Goal: Task Accomplishment & Management: Complete application form

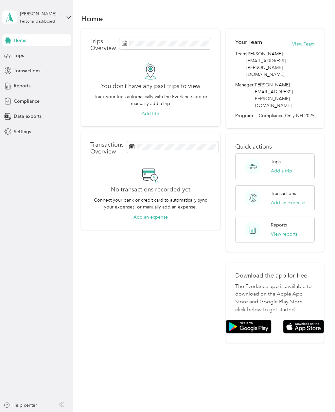
click at [25, 104] on span "Compliance" at bounding box center [27, 101] width 26 height 7
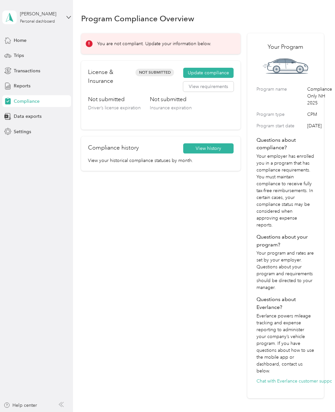
click at [216, 85] on button "View requirements" at bounding box center [208, 86] width 50 height 10
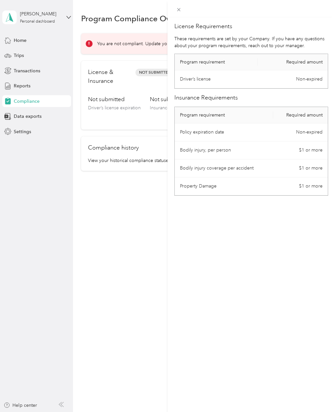
click at [59, 300] on div "License Requirements These requirements are set by your Company. If you have an…" at bounding box center [167, 206] width 335 height 412
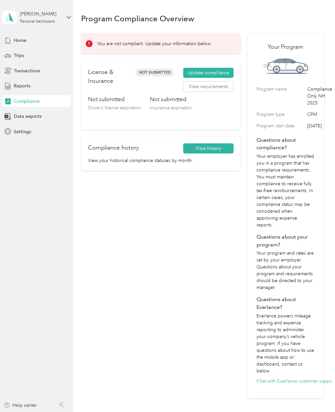
click at [221, 73] on button "Update compliance" at bounding box center [208, 73] width 50 height 10
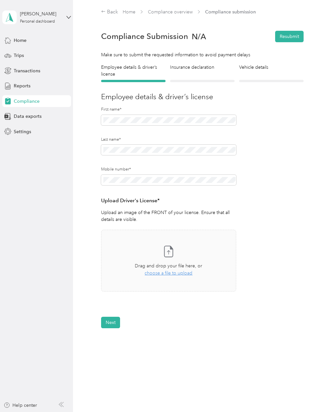
click at [190, 270] on span "choose a file to upload" at bounding box center [168, 273] width 48 height 6
click at [111, 341] on button "Next" at bounding box center [110, 341] width 19 height 11
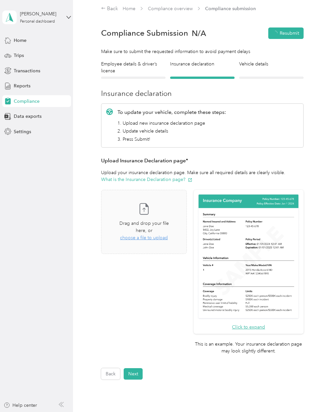
scroll to position [8, 0]
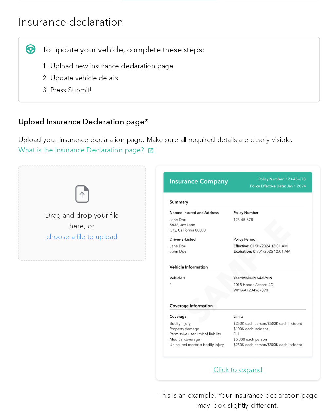
click at [101, 171] on button "What is the Insurance Declaration page?" at bounding box center [146, 174] width 91 height 7
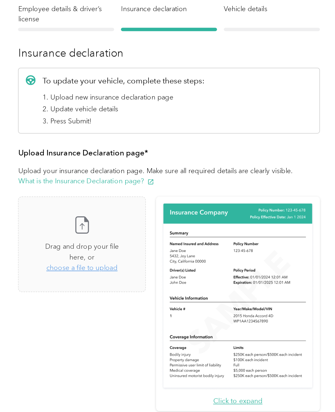
scroll to position [0, 0]
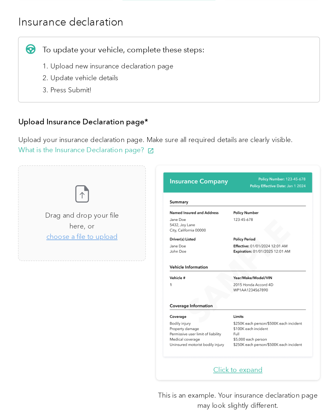
click at [120, 230] on span "choose a file to upload" at bounding box center [144, 233] width 48 height 6
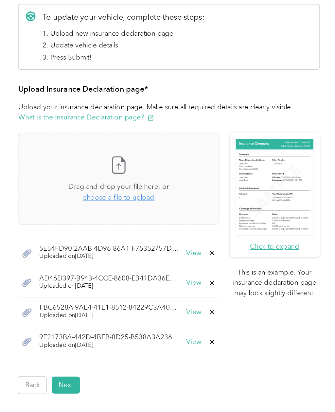
scroll to position [30, 0]
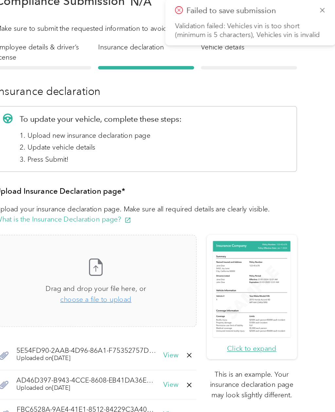
click at [318, 10] on icon at bounding box center [320, 13] width 5 height 6
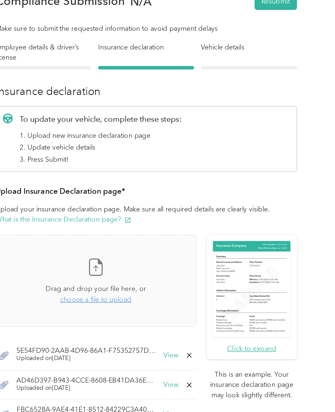
click at [214, 242] on button "View" at bounding box center [219, 244] width 10 height 5
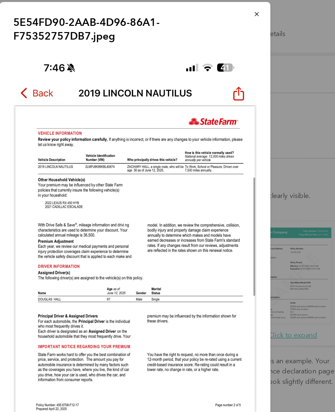
click at [247, 23] on icon "button" at bounding box center [248, 24] width 3 height 3
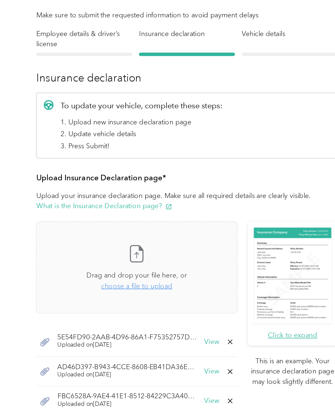
click at [229, 242] on icon at bounding box center [230, 243] width 3 height 3
click at [210, 243] on button "Yes" at bounding box center [216, 248] width 13 height 10
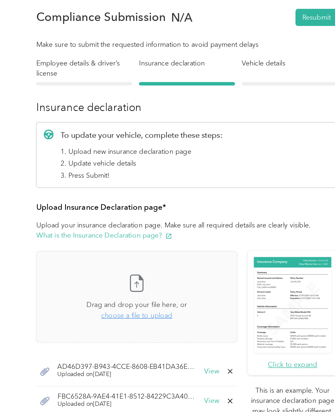
click at [229, 261] on icon at bounding box center [231, 263] width 5 height 5
click at [210, 263] on button "Yes" at bounding box center [216, 268] width 13 height 10
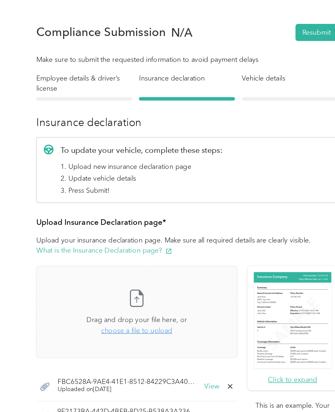
click at [229, 271] on icon at bounding box center [231, 273] width 5 height 5
click at [210, 273] on button "Yes" at bounding box center [216, 278] width 13 height 10
click at [229, 271] on icon at bounding box center [231, 273] width 5 height 5
click at [210, 273] on button "Yes" at bounding box center [216, 278] width 13 height 10
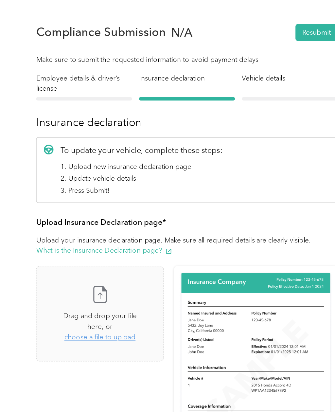
click at [120, 238] on span "choose a file to upload" at bounding box center [144, 241] width 48 height 6
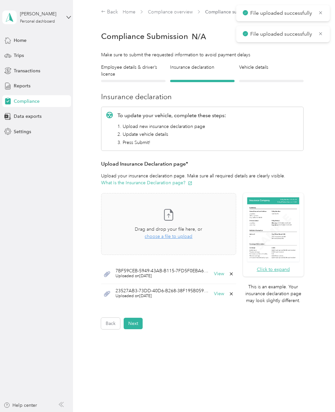
click at [141, 321] on button "Next" at bounding box center [133, 322] width 19 height 11
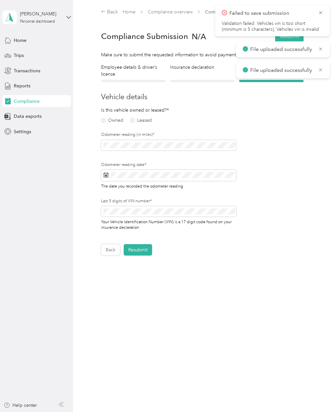
click at [116, 121] on label "Owned" at bounding box center [112, 120] width 22 height 5
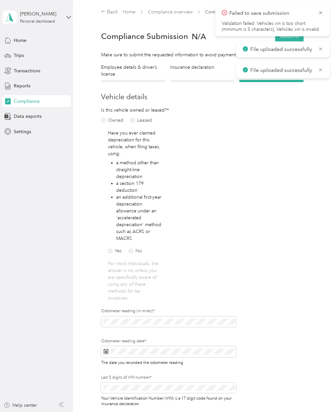
click at [319, 15] on icon at bounding box center [320, 13] width 5 height 6
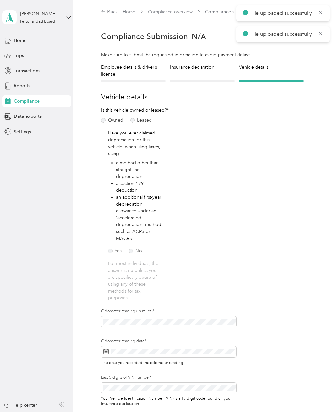
click at [320, 13] on icon at bounding box center [320, 13] width 5 height 6
click at [320, 15] on icon at bounding box center [320, 13] width 5 height 6
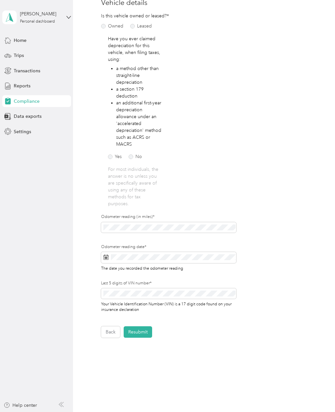
scroll to position [93, 0]
click at [111, 331] on button "Back" at bounding box center [110, 332] width 19 height 11
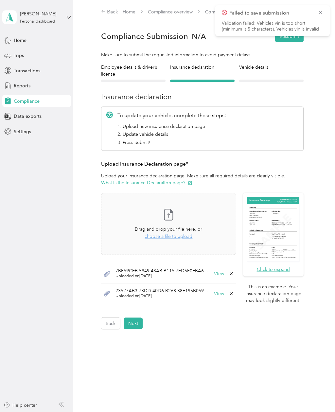
scroll to position [21, 0]
click at [285, 266] on button "Click to expand" at bounding box center [273, 269] width 33 height 7
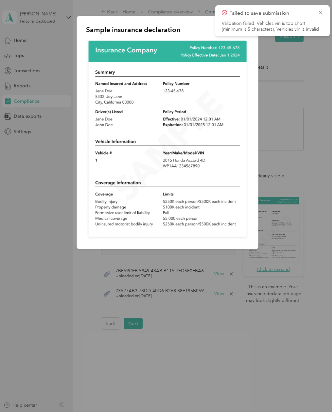
click at [327, 212] on div "Sample insurance declaration" at bounding box center [257, 133] width 181 height 235
click at [78, 332] on div at bounding box center [167, 206] width 335 height 412
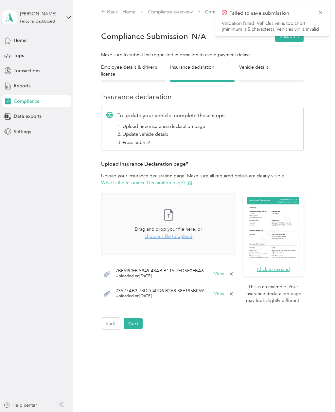
click at [188, 233] on span "choose a file to upload" at bounding box center [168, 236] width 48 height 6
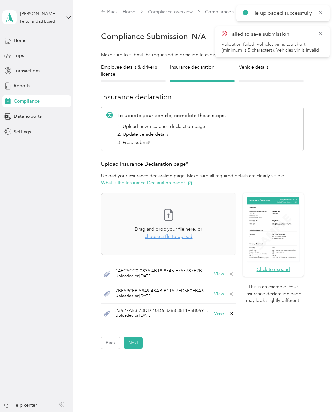
click at [321, 33] on icon at bounding box center [320, 34] width 5 height 6
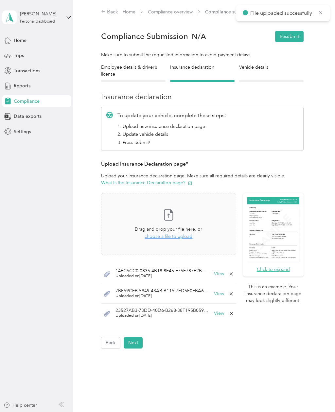
click at [321, 13] on icon at bounding box center [320, 13] width 5 height 6
click at [134, 337] on button "Next" at bounding box center [133, 342] width 19 height 11
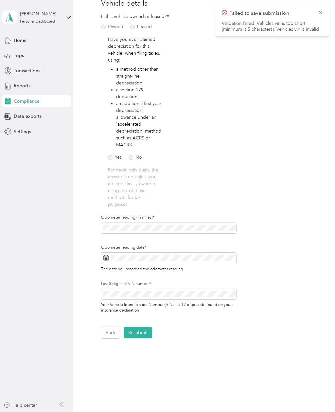
click at [107, 331] on button "Back" at bounding box center [110, 332] width 19 height 11
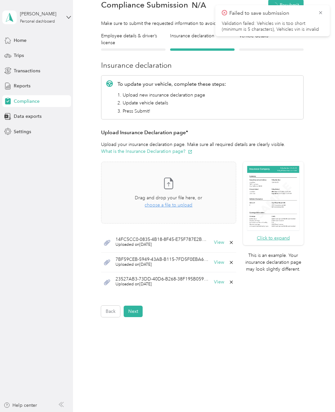
scroll to position [10, 0]
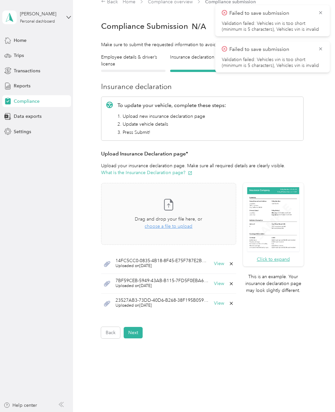
click at [236, 262] on div "14FC5CC0-0835-4B18-8F45-E75F787E2BB8.jpeg Uploaded on [DATE] View" at bounding box center [168, 264] width 135 height 20
click at [234, 263] on icon at bounding box center [231, 263] width 5 height 5
click at [216, 268] on button "Yes" at bounding box center [216, 268] width 13 height 10
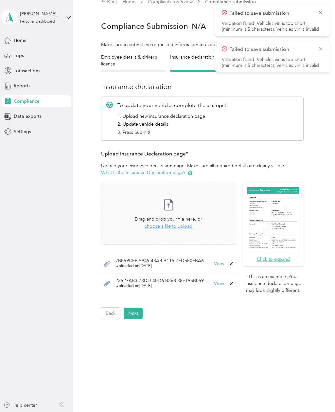
scroll to position [0, 0]
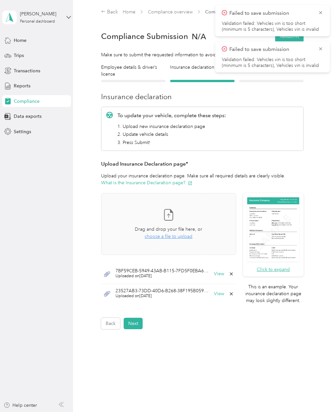
click at [232, 272] on icon at bounding box center [230, 273] width 3 height 3
click at [223, 279] on button "Yes" at bounding box center [216, 278] width 13 height 10
click at [234, 275] on icon at bounding box center [231, 273] width 5 height 5
click at [221, 278] on button "Yes" at bounding box center [216, 278] width 13 height 10
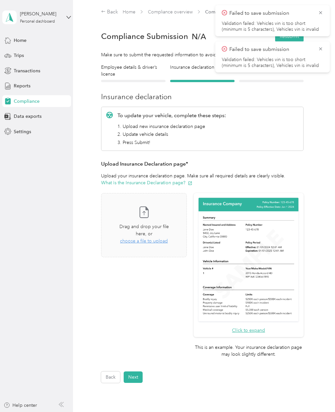
click at [168, 239] on span "choose a file to upload" at bounding box center [144, 241] width 48 height 6
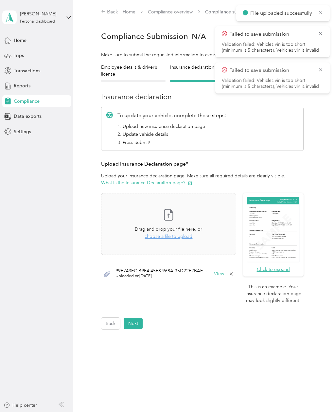
click at [323, 68] on icon at bounding box center [320, 70] width 5 height 6
click at [322, 36] on icon at bounding box center [320, 34] width 5 height 6
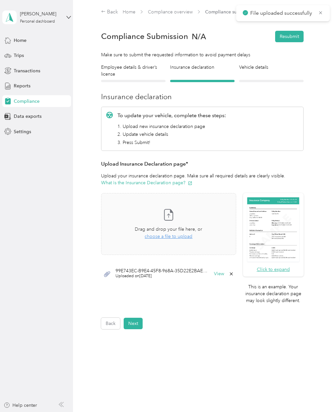
click at [233, 275] on icon at bounding box center [231, 273] width 5 height 5
click at [223, 274] on button "Yes" at bounding box center [216, 278] width 13 height 10
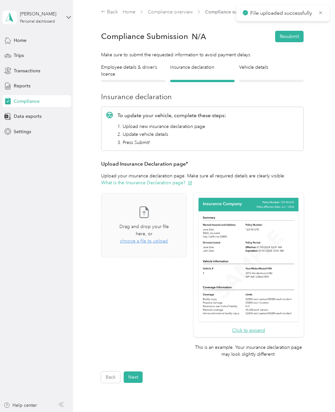
click at [94, 394] on div "Back Home Compliance overview Compliance submission Compliance Submission N/A R…" at bounding box center [202, 223] width 259 height 446
click at [168, 238] on span "choose a file to upload" at bounding box center [144, 241] width 48 height 6
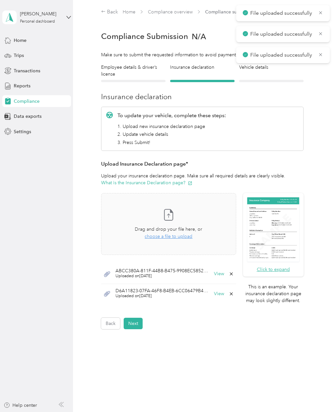
click at [174, 238] on span "choose a file to upload" at bounding box center [168, 236] width 48 height 6
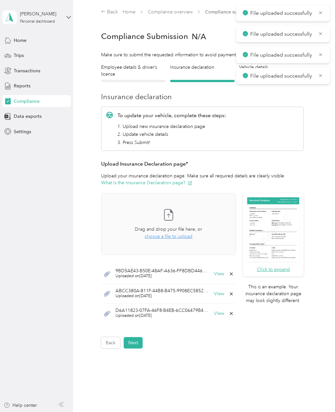
click at [135, 343] on button "Next" at bounding box center [133, 342] width 19 height 11
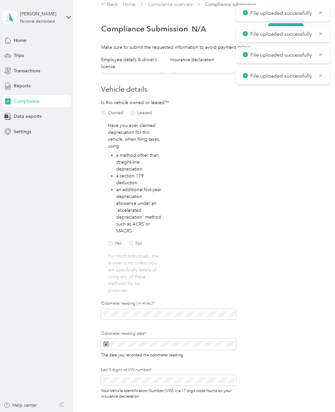
scroll to position [8, 0]
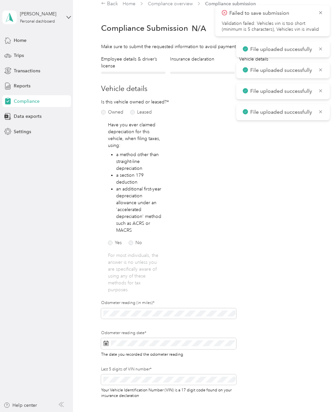
click at [319, 15] on icon at bounding box center [320, 13] width 5 height 6
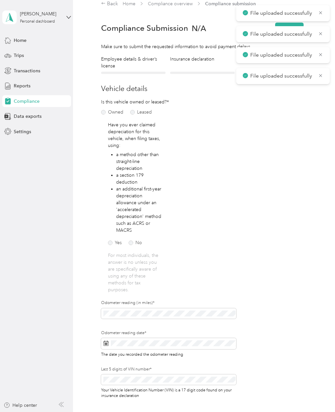
click at [322, 12] on icon at bounding box center [320, 13] width 5 height 6
click at [322, 14] on icon at bounding box center [320, 13] width 5 height 6
click at [321, 14] on icon at bounding box center [320, 13] width 5 height 6
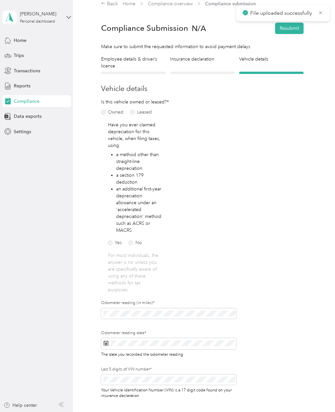
click at [322, 14] on icon at bounding box center [320, 13] width 5 height 6
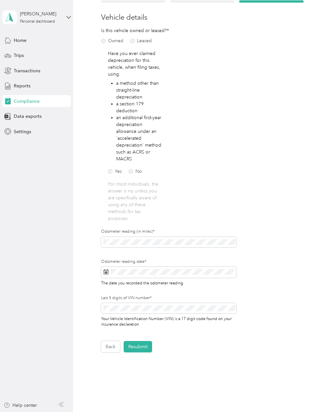
scroll to position [79, 0]
click at [109, 347] on button "Back" at bounding box center [110, 346] width 19 height 11
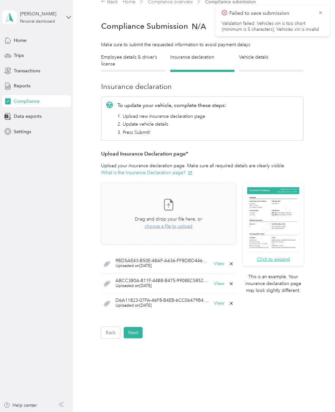
scroll to position [0, 0]
click at [234, 263] on icon at bounding box center [231, 263] width 5 height 5
click at [223, 267] on button "Yes" at bounding box center [216, 268] width 13 height 10
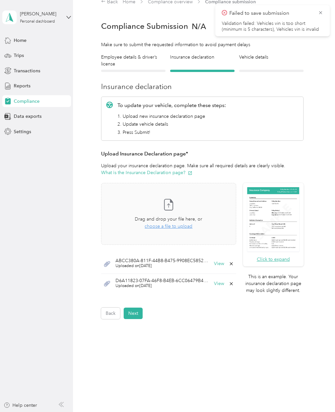
scroll to position [0, 0]
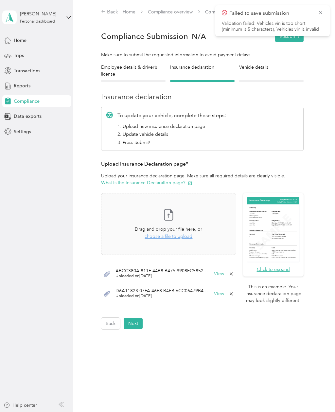
click at [234, 272] on icon at bounding box center [231, 273] width 5 height 5
click at [222, 277] on button "Yes" at bounding box center [216, 278] width 13 height 10
click at [233, 272] on icon at bounding box center [231, 273] width 5 height 5
click at [223, 279] on button "Yes" at bounding box center [216, 278] width 13 height 10
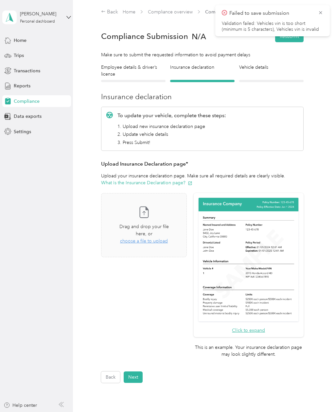
click at [164, 240] on div "Take a photo or choose a photo from your library Drag and drop your file here, …" at bounding box center [144, 224] width 74 height 53
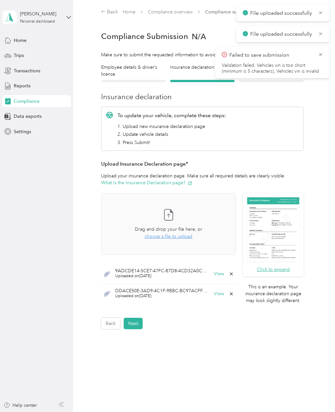
scroll to position [1, 0]
click at [322, 53] on icon at bounding box center [320, 55] width 5 height 6
click at [132, 321] on button "Next" at bounding box center [133, 322] width 19 height 11
